Goal: Information Seeking & Learning: Learn about a topic

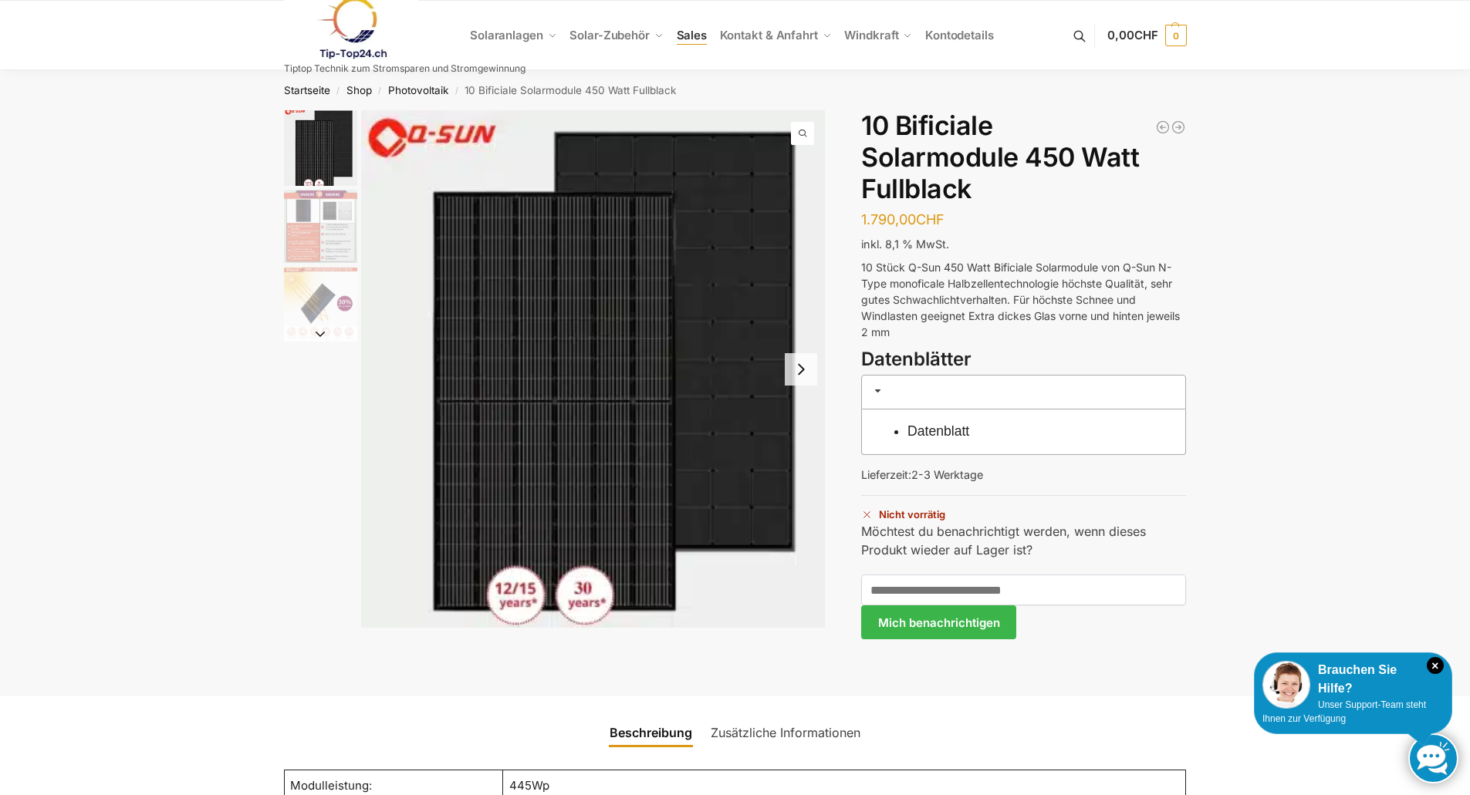
click at [693, 33] on span "Sales" at bounding box center [692, 35] width 31 height 15
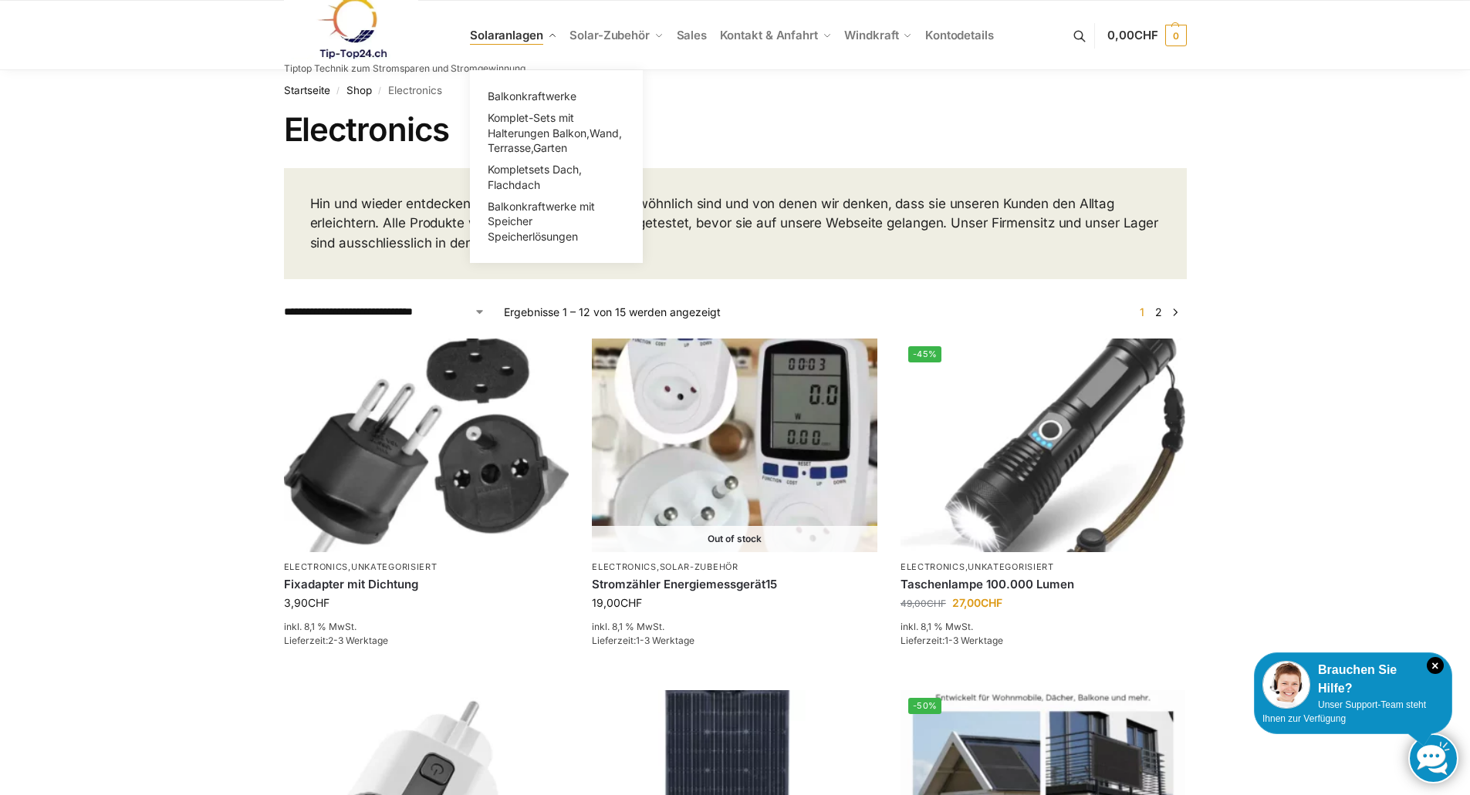
click at [544, 33] on link "Solaranlagen" at bounding box center [516, 35] width 93 height 69
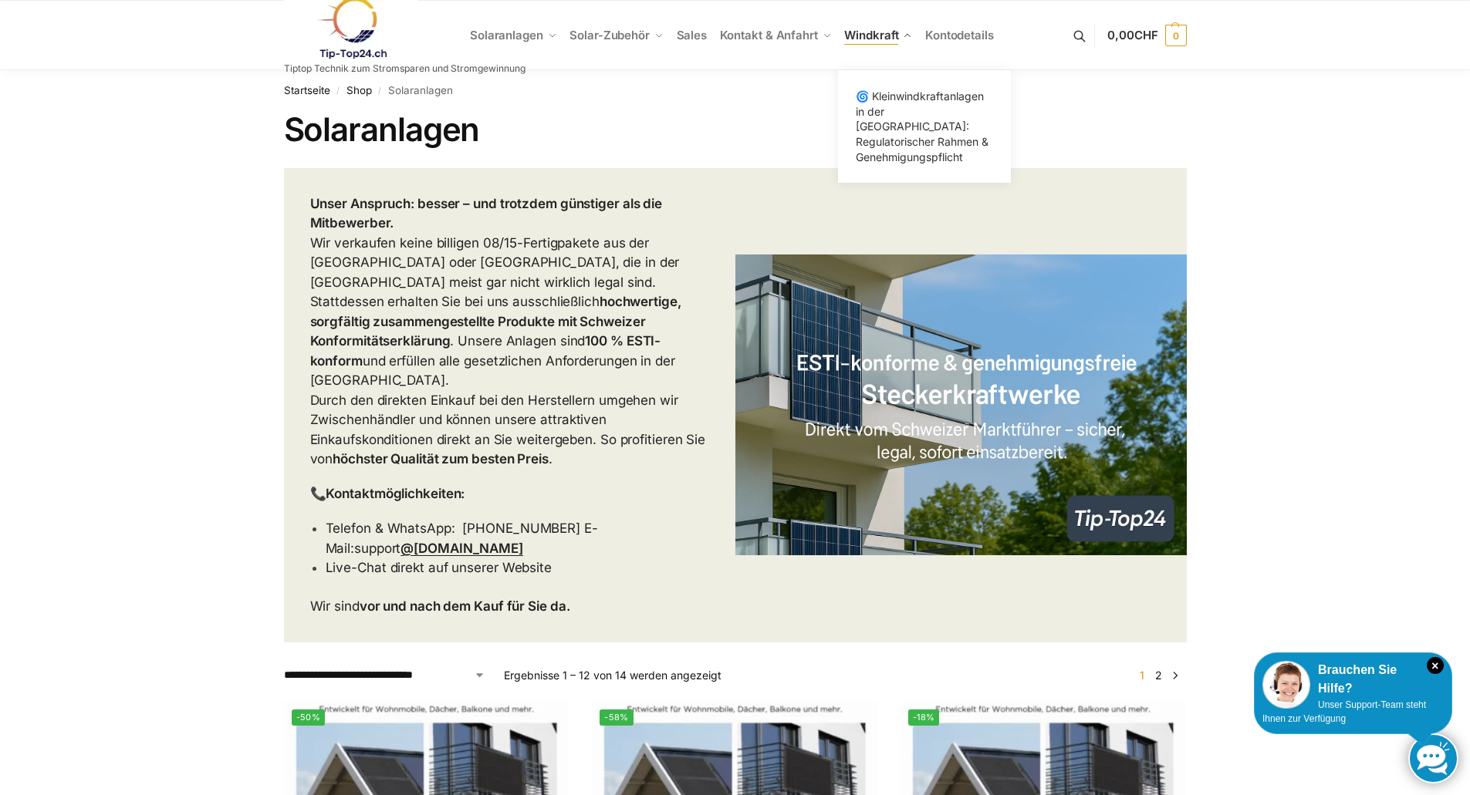
click at [879, 26] on link "Windkraft" at bounding box center [878, 35] width 81 height 69
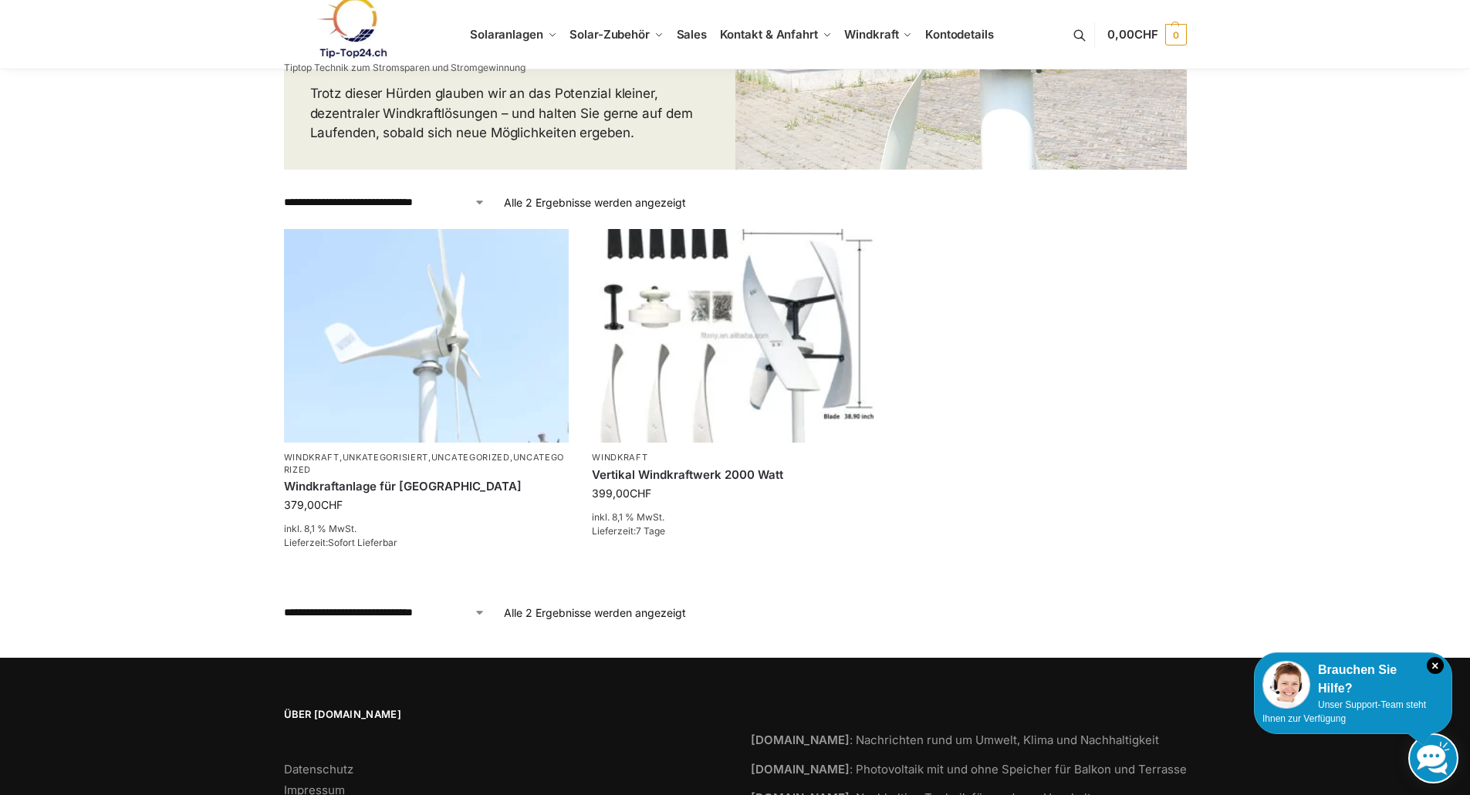
scroll to position [463, 0]
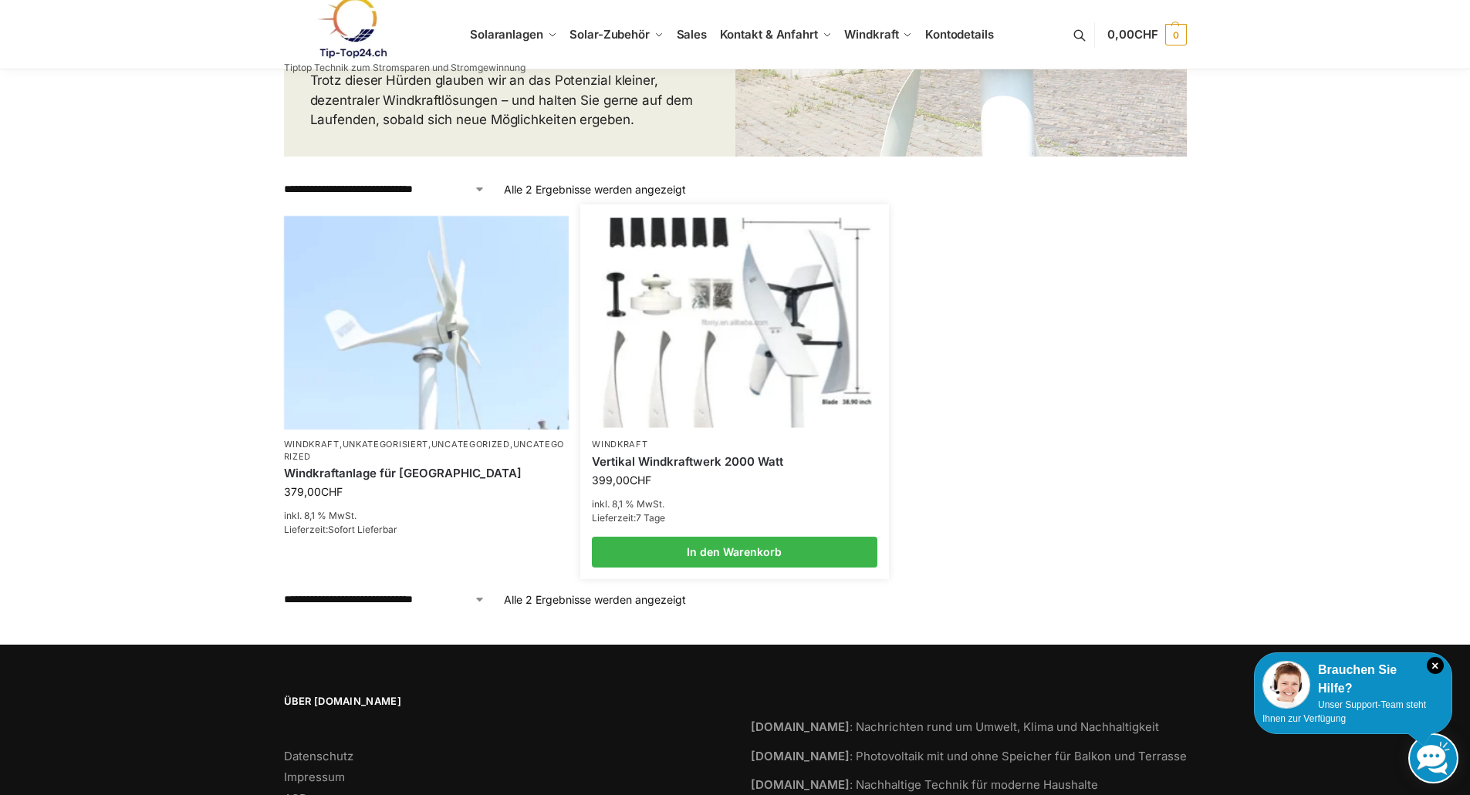
click at [746, 311] on img at bounding box center [734, 323] width 280 height 210
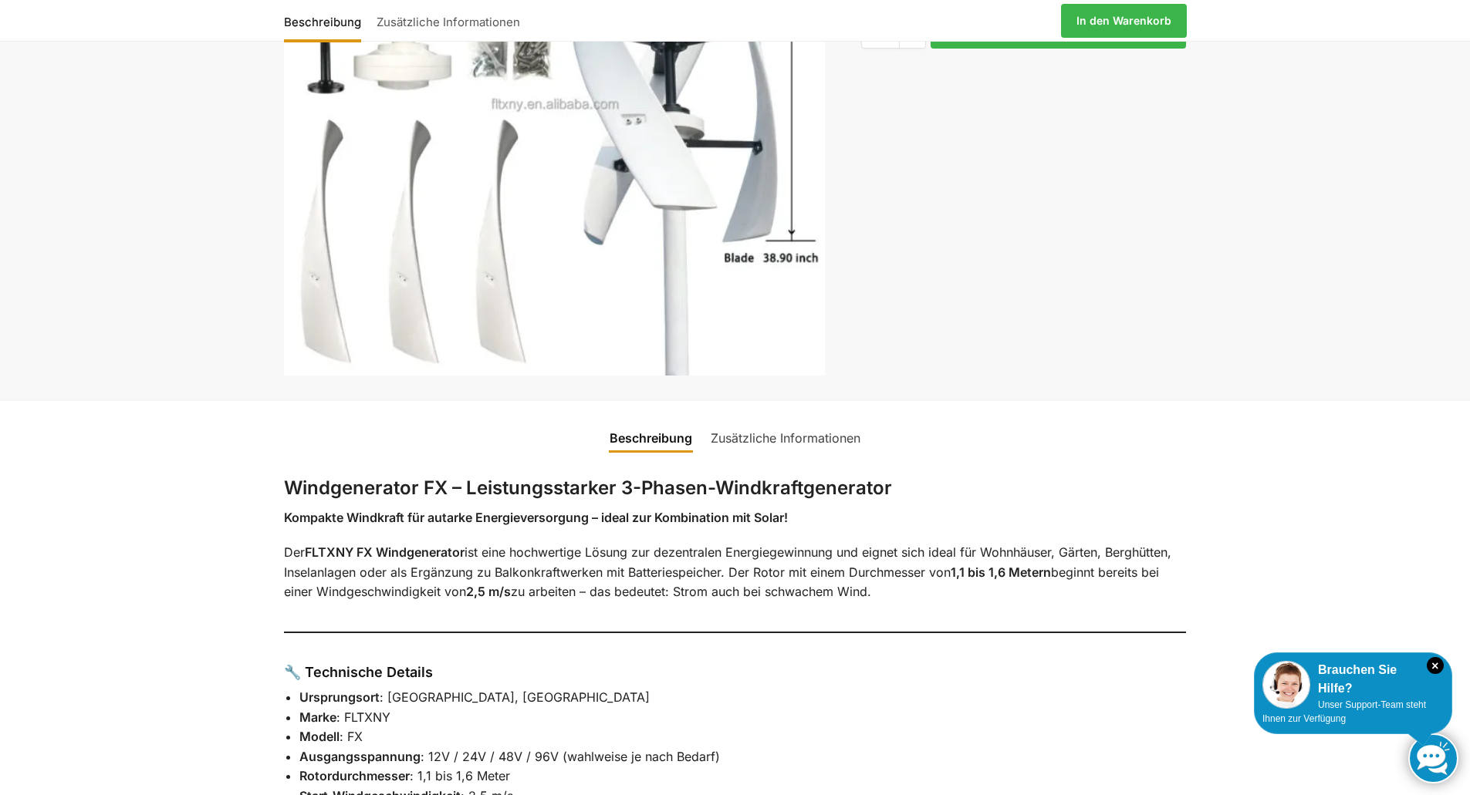
scroll to position [309, 0]
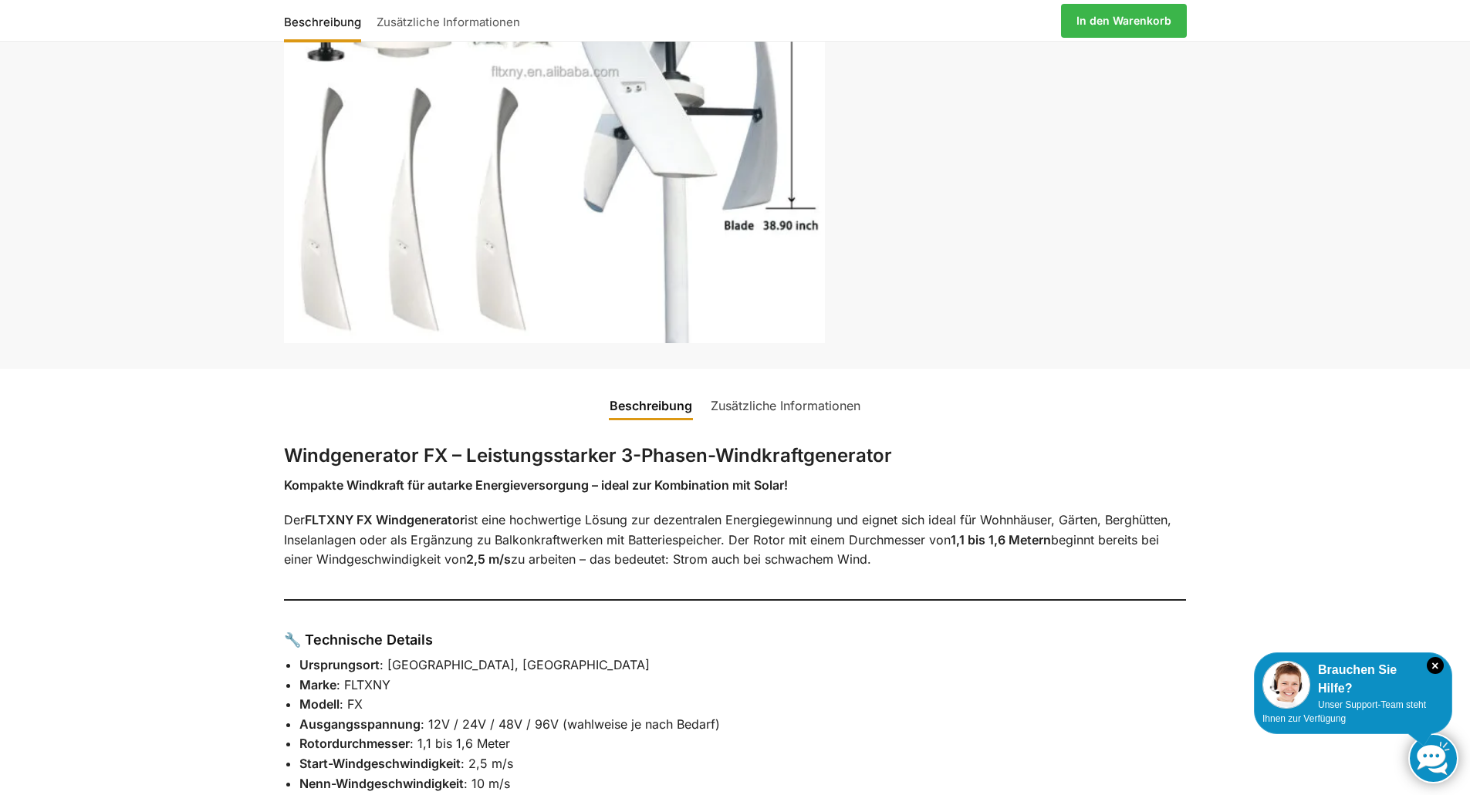
click at [750, 407] on link "Zusätzliche Informationen" at bounding box center [785, 405] width 168 height 37
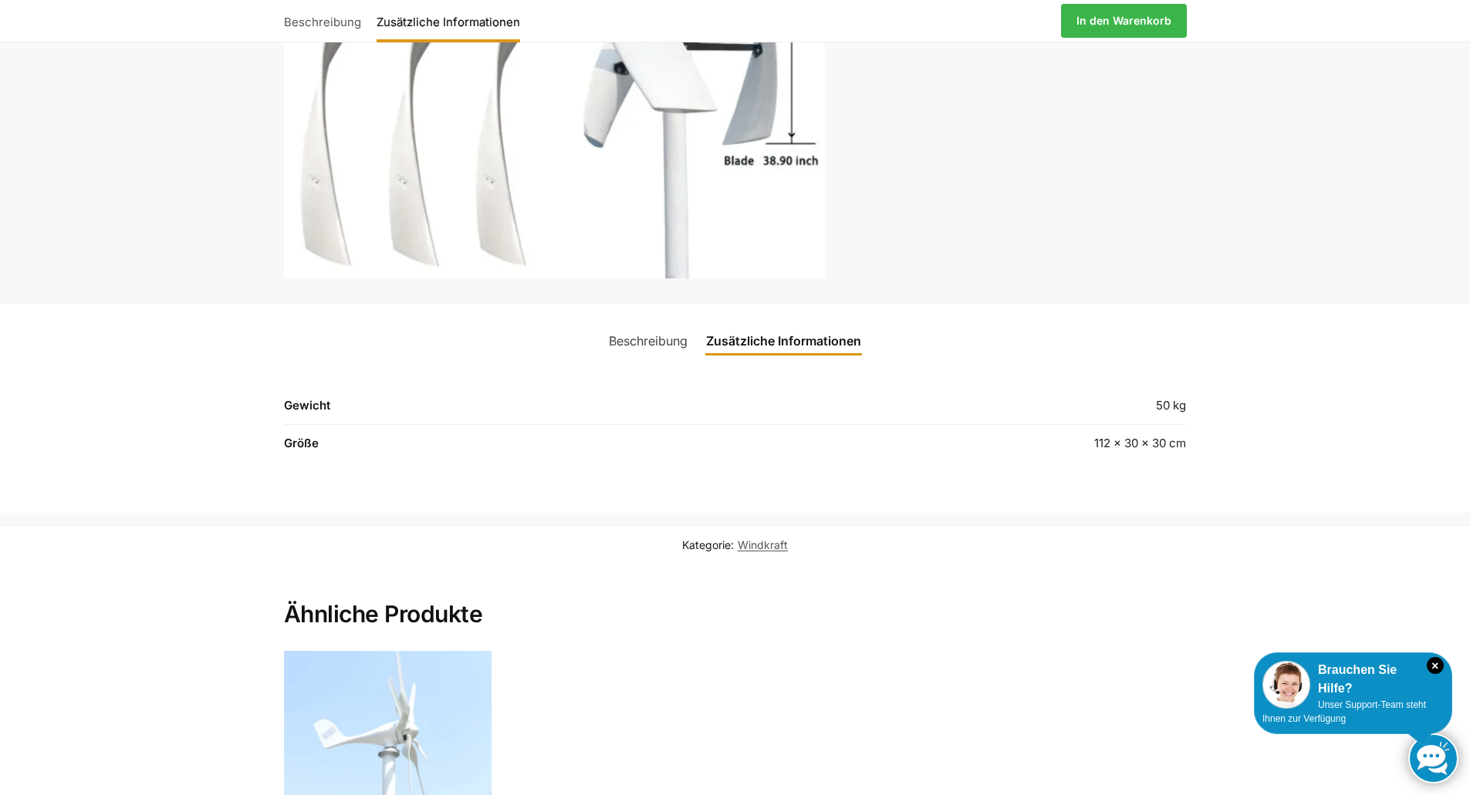
scroll to position [77, 0]
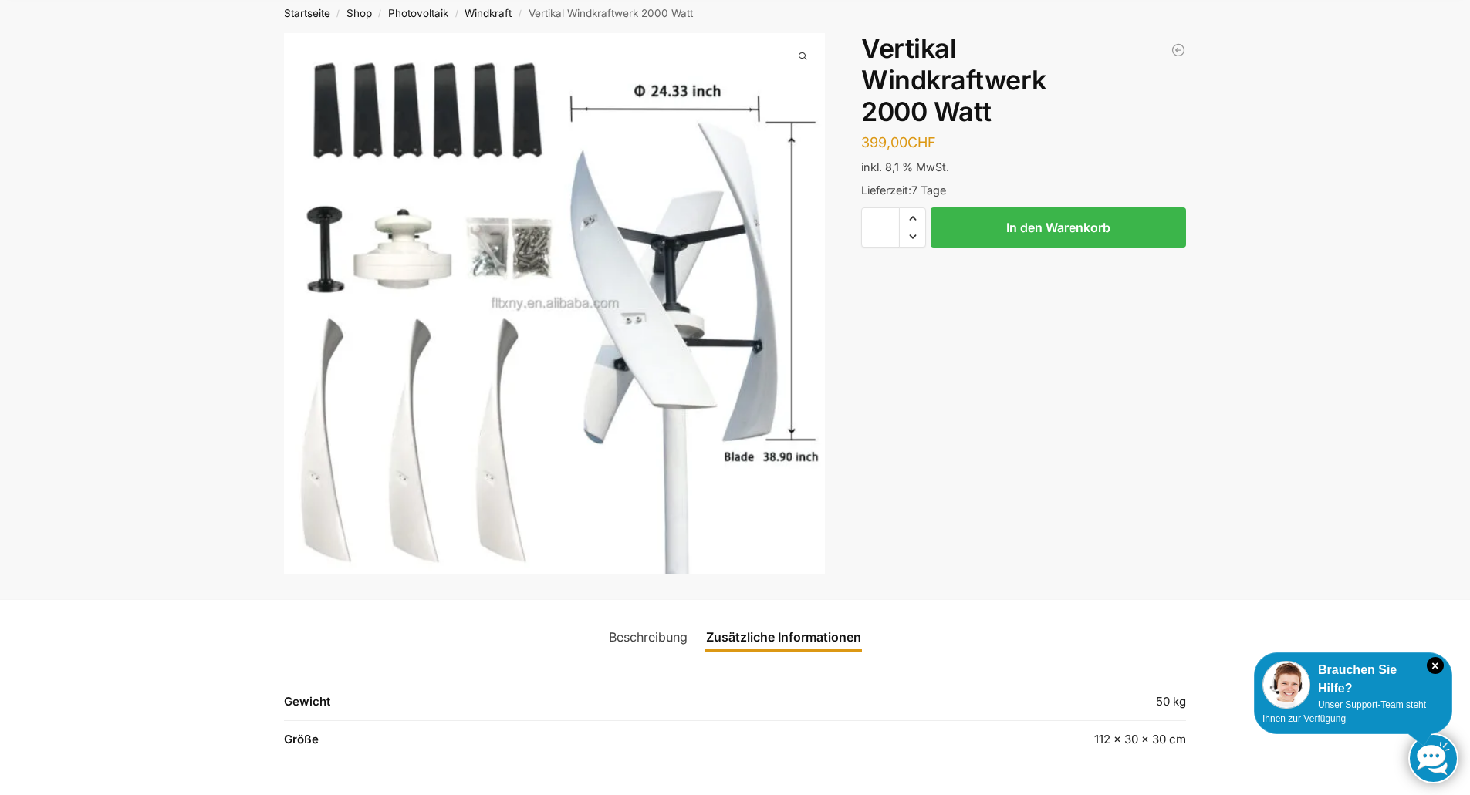
click at [633, 632] on link "Beschreibung" at bounding box center [647, 637] width 97 height 37
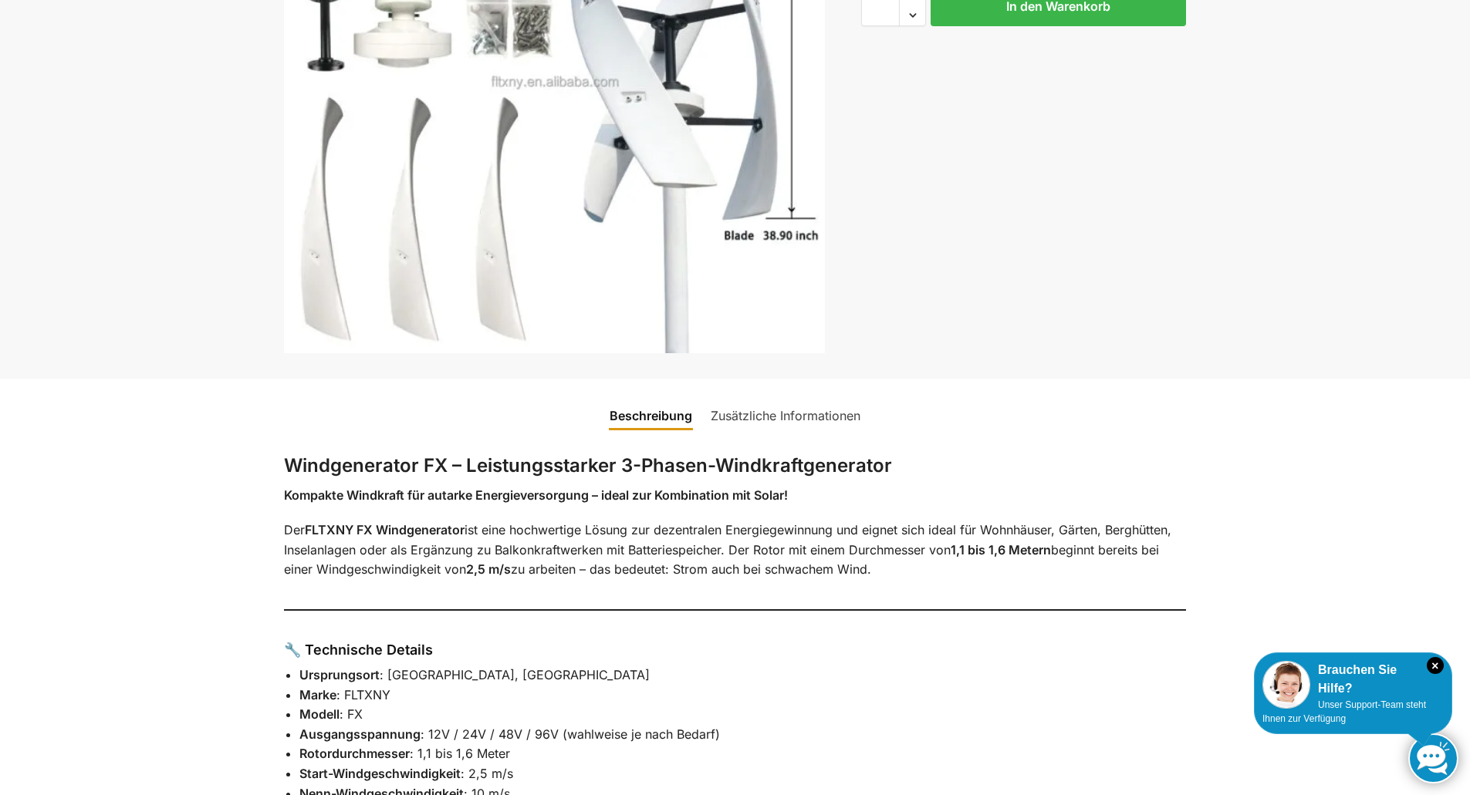
scroll to position [0, 0]
